Goal: Task Accomplishment & Management: Use online tool/utility

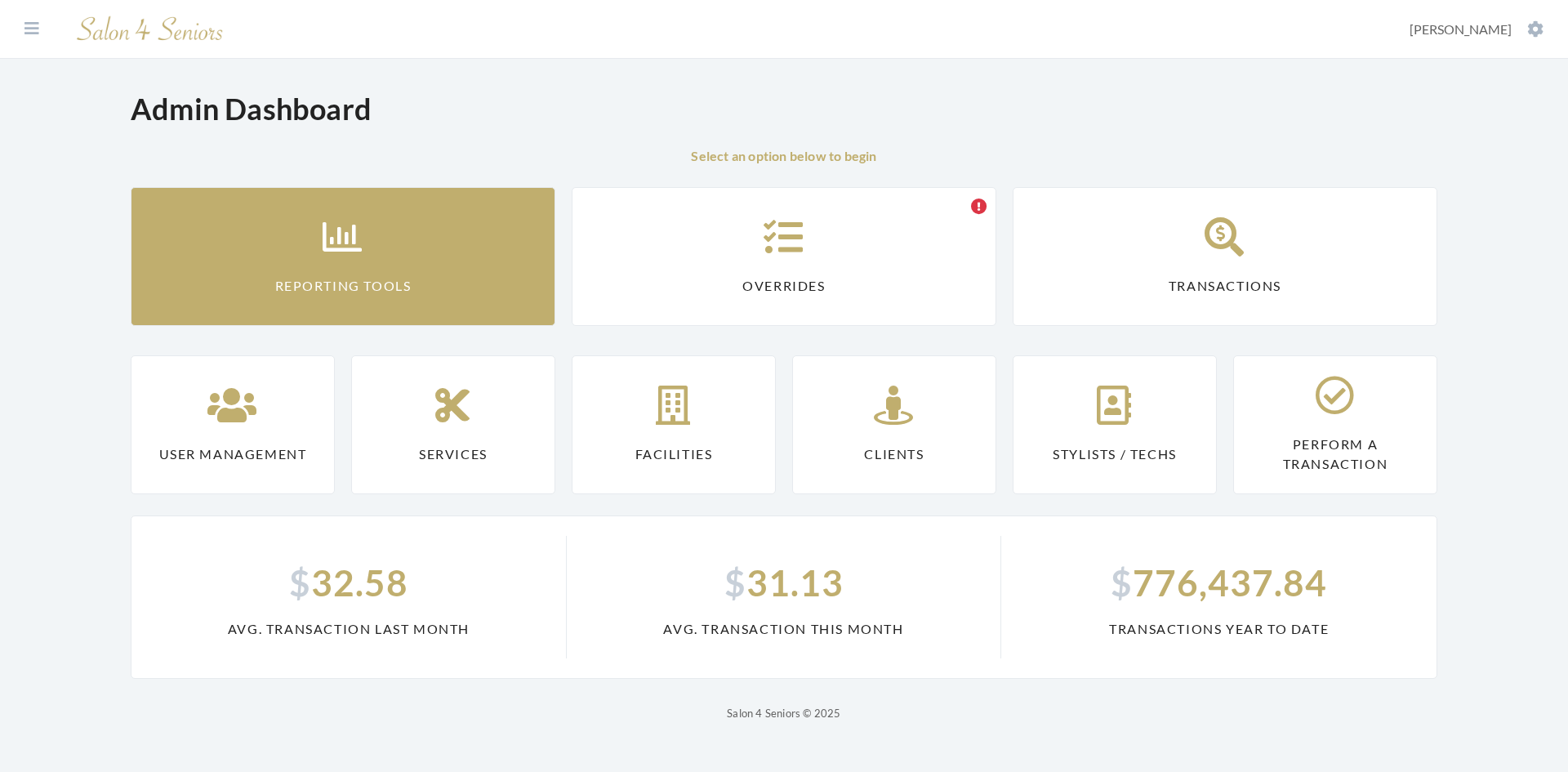
click at [311, 269] on link "Reporting Tools" at bounding box center [342, 256] width 425 height 139
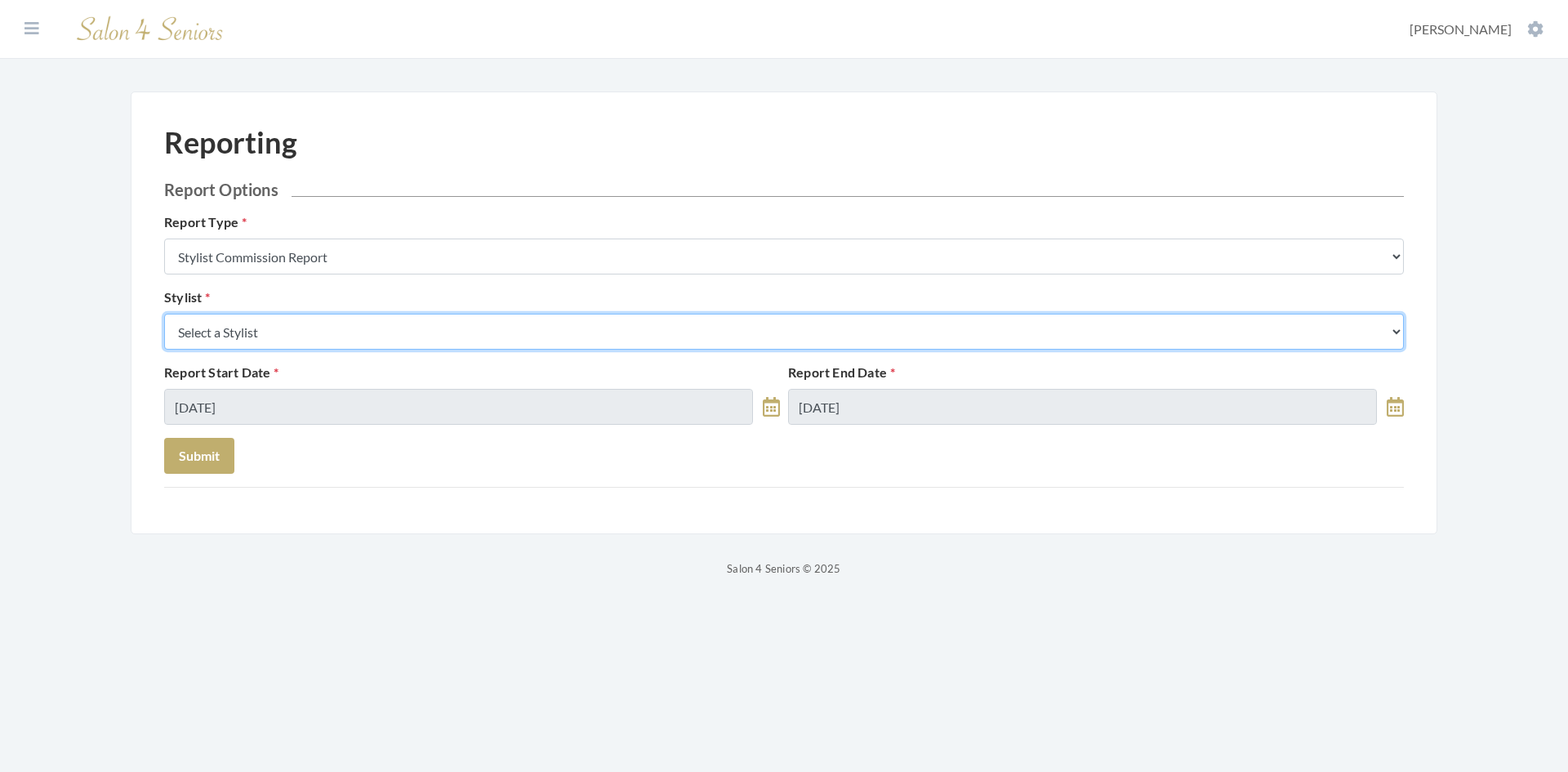
click at [325, 339] on select "Select a Stylist [PERSON_NAME] [PERSON_NAME] [PERSON_NAME] [PERSON_NAME] [PERSO…" at bounding box center [784, 331] width 1239 height 36
select select "146"
click at [164, 313] on select "Select a Stylist [PERSON_NAME] [PERSON_NAME] [PERSON_NAME] [PERSON_NAME] [PERSO…" at bounding box center [784, 331] width 1239 height 36
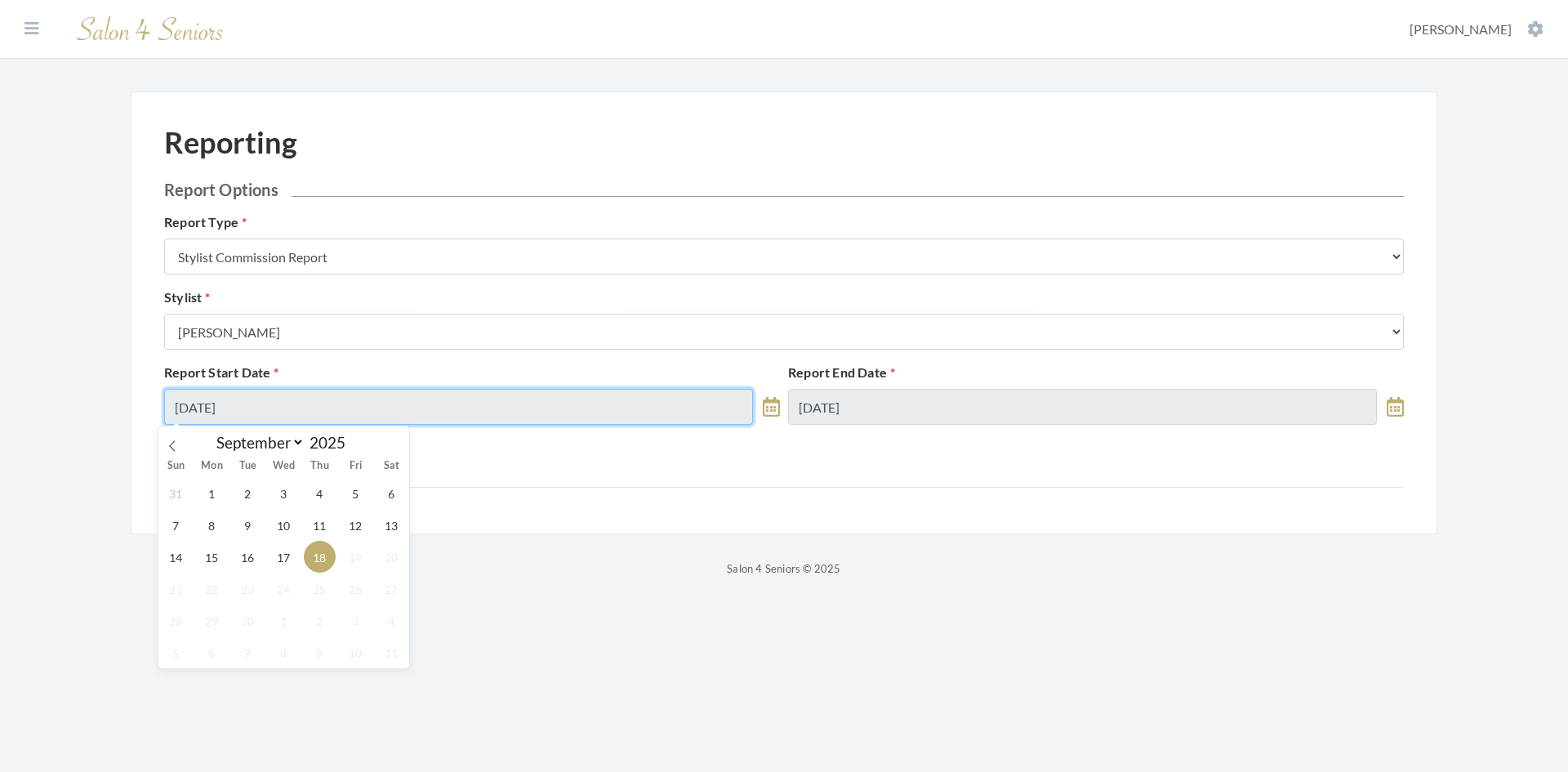
click at [350, 409] on input "09/18/2025" at bounding box center [459, 407] width 589 height 36
click at [207, 527] on span "8" at bounding box center [211, 524] width 31 height 31
type input "[DATE]"
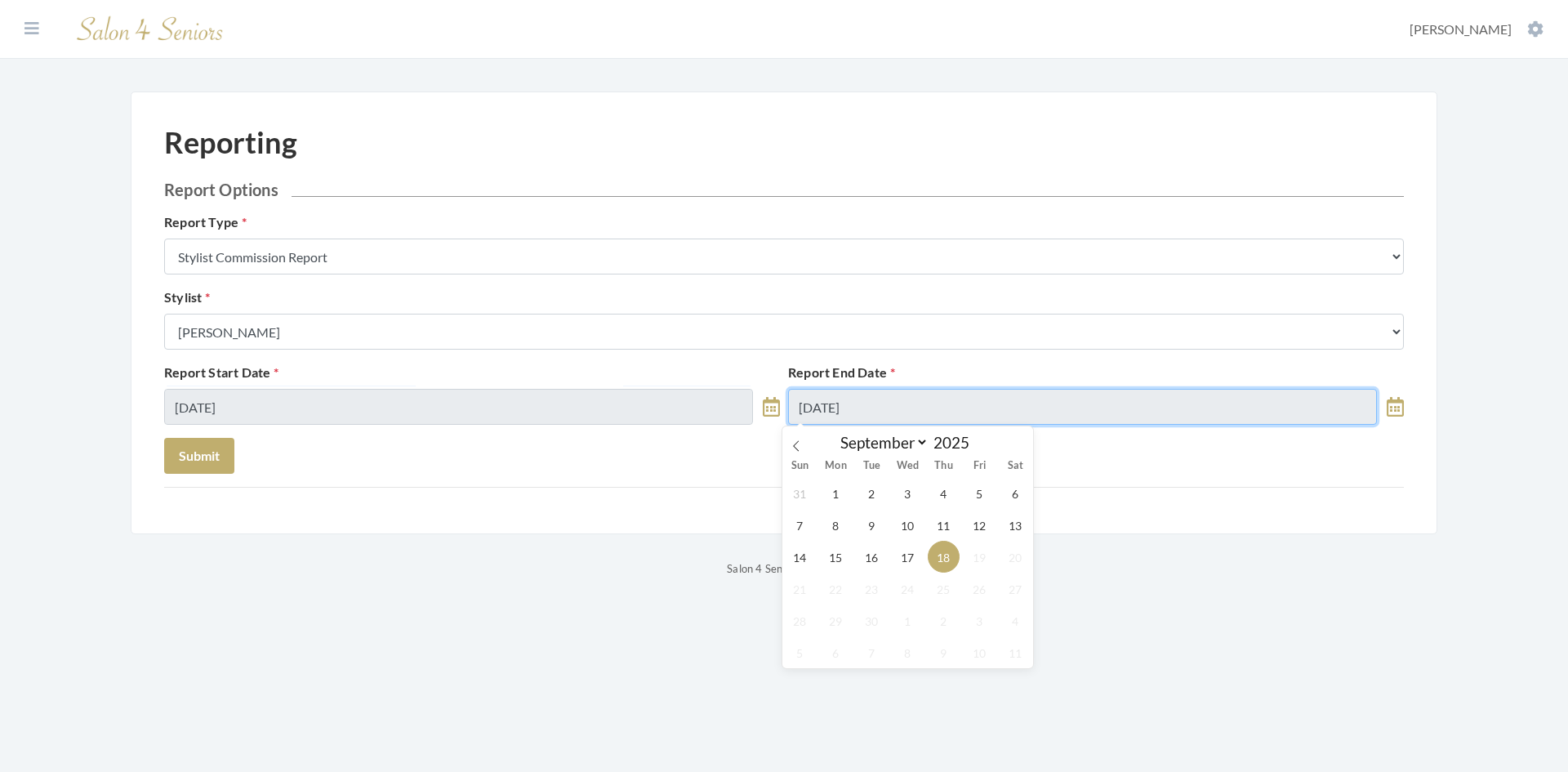
click at [940, 403] on input "09/18/2025" at bounding box center [1083, 407] width 589 height 36
click at [801, 558] on span "14" at bounding box center [799, 556] width 31 height 31
type input "[DATE]"
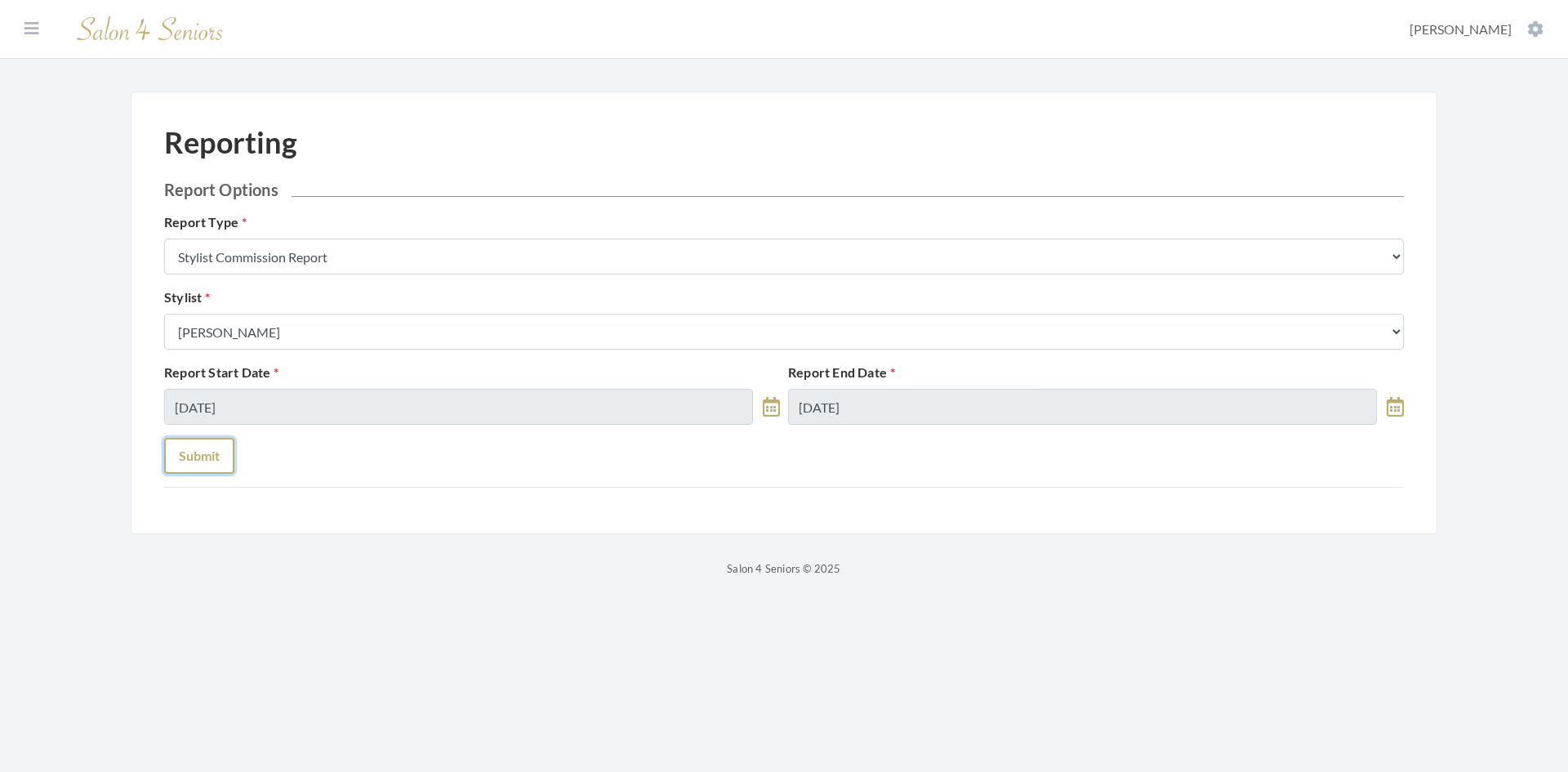
click at [208, 462] on button "Submit" at bounding box center [199, 455] width 70 height 36
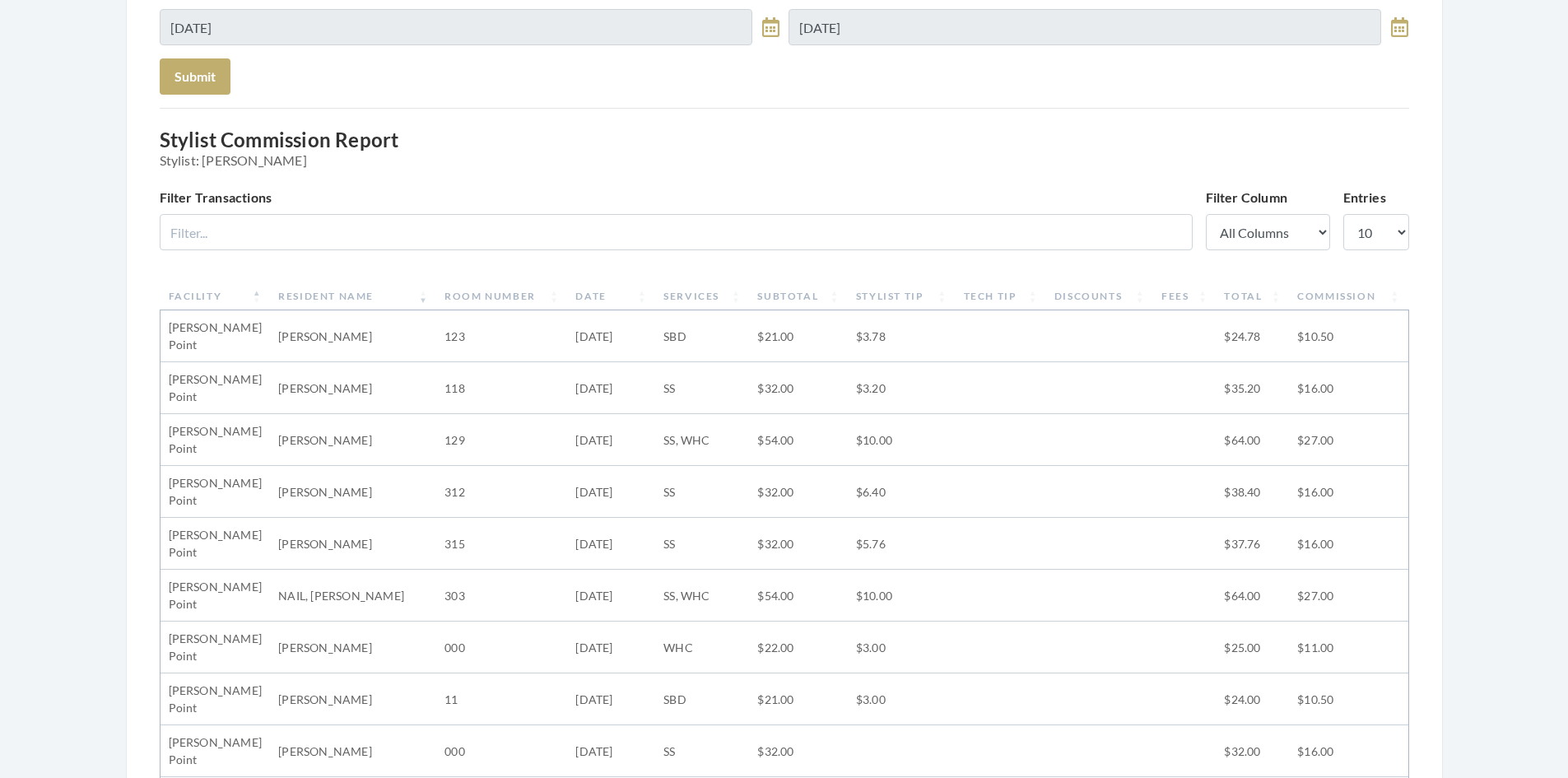
scroll to position [412, 0]
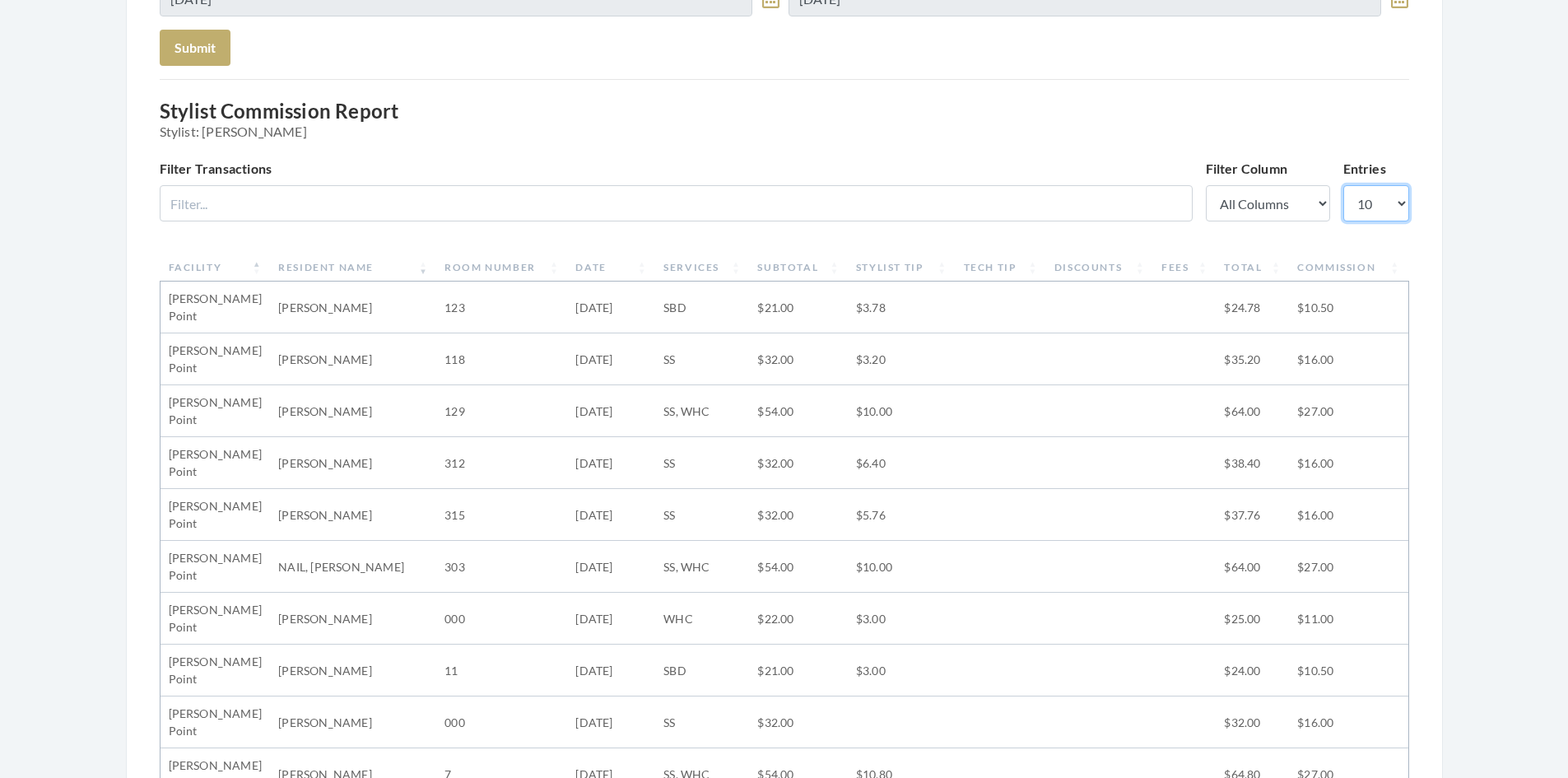
click at [1401, 198] on select "10 25 50 100" at bounding box center [1377, 203] width 66 height 36
select select "100"
click at [1344, 185] on select "10 25 50 100" at bounding box center [1377, 203] width 66 height 36
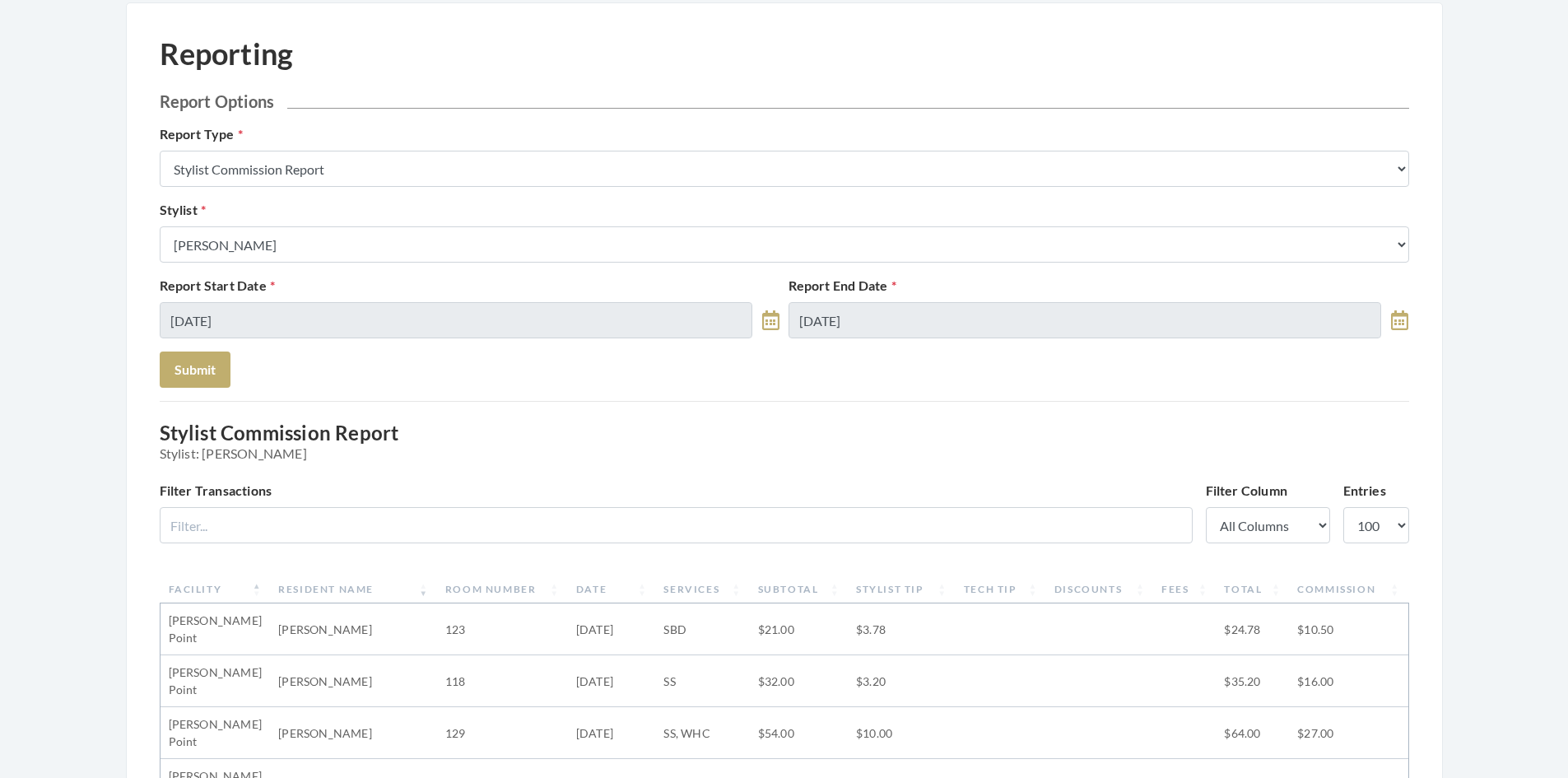
scroll to position [0, 0]
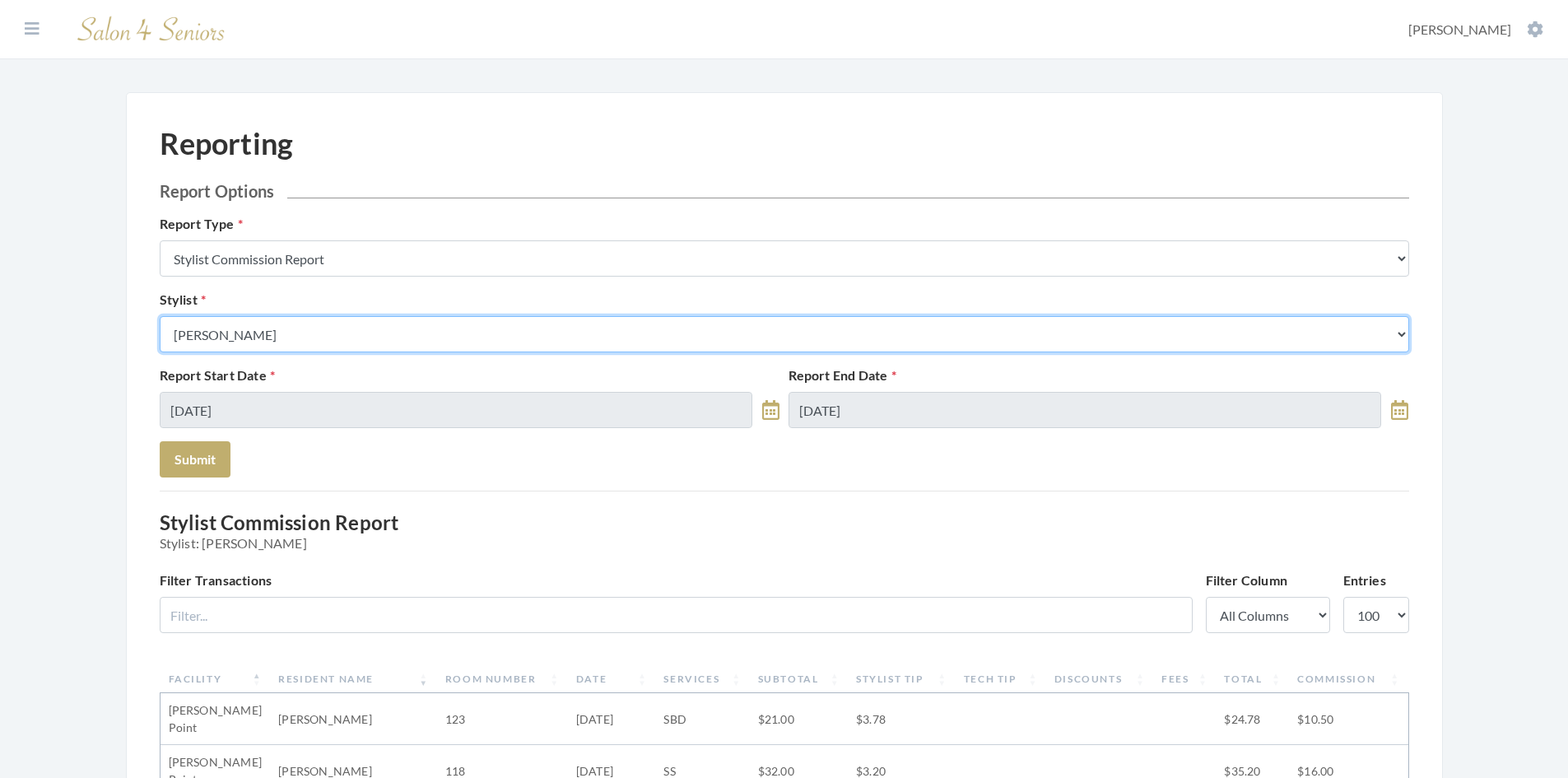
click at [366, 327] on select "Select a Stylist [PERSON_NAME] [PERSON_NAME] [PERSON_NAME] [PERSON_NAME] [PERSO…" at bounding box center [784, 334] width 1250 height 36
select select "180"
click at [160, 316] on select "Select a Stylist [PERSON_NAME] [PERSON_NAME] [PERSON_NAME] [PERSON_NAME] [PERSO…" at bounding box center [784, 334] width 1250 height 36
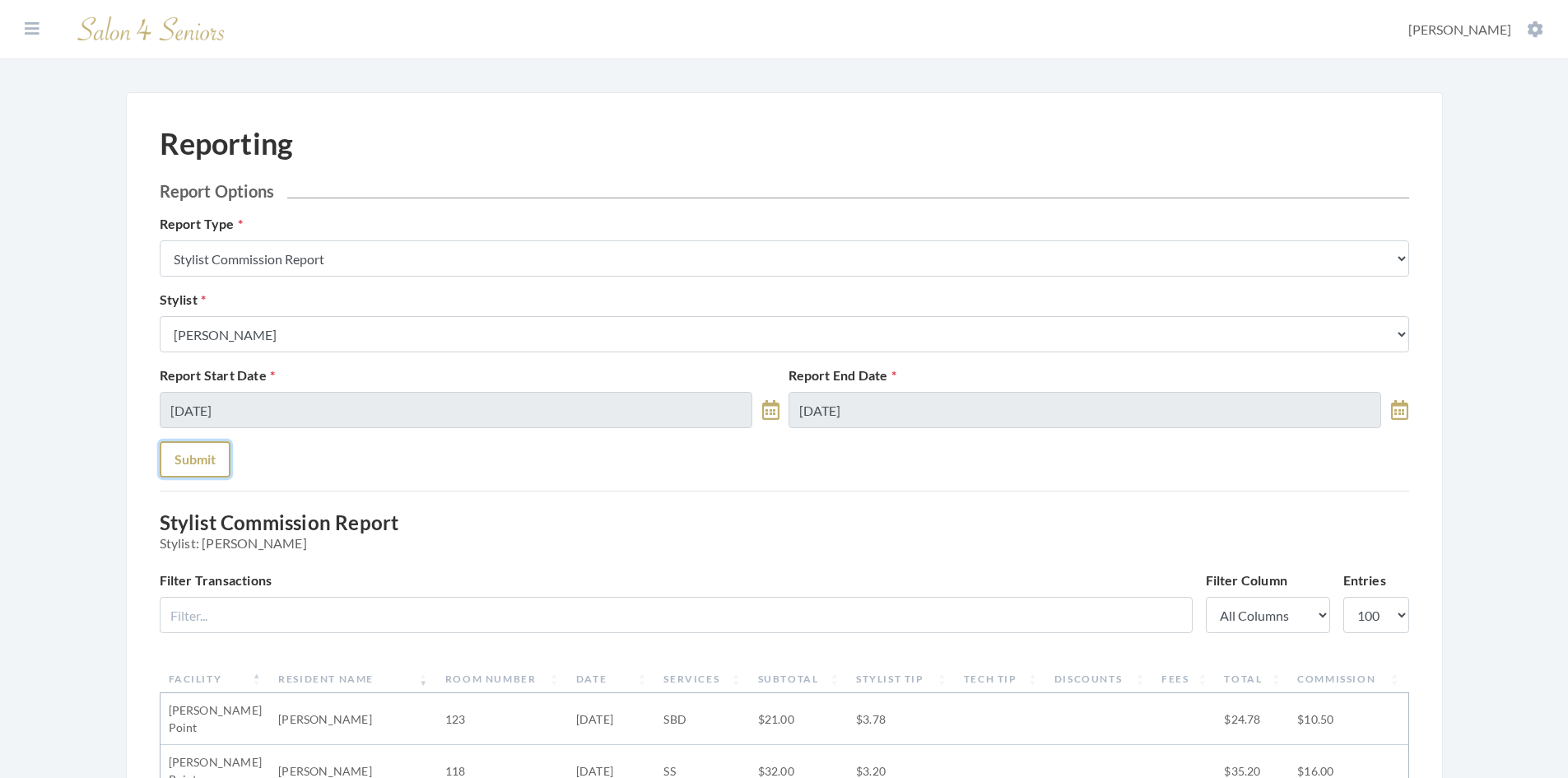
click at [206, 457] on button "Submit" at bounding box center [195, 459] width 70 height 36
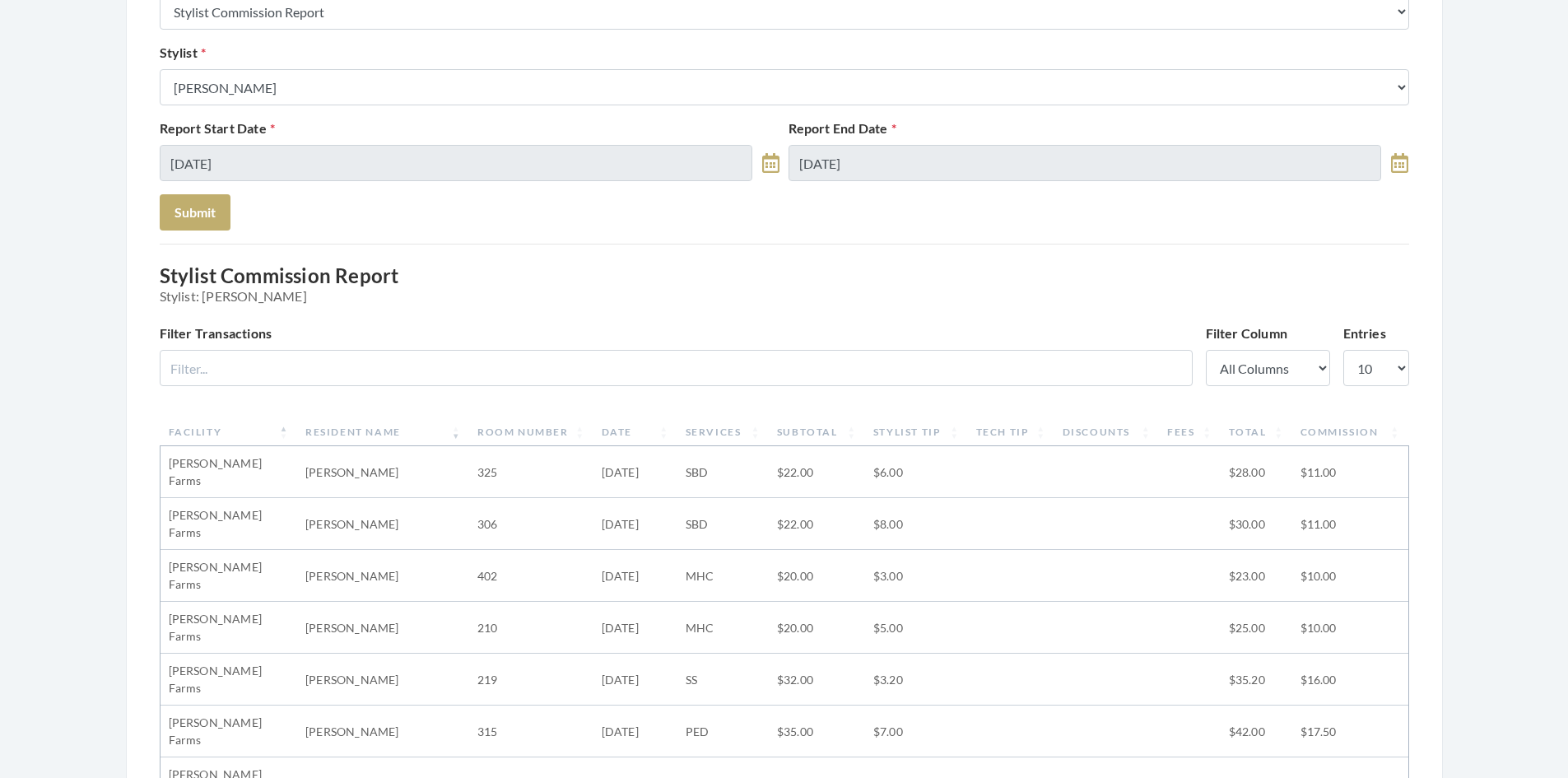
scroll to position [329, 0]
